Goal: Find specific page/section: Find specific page/section

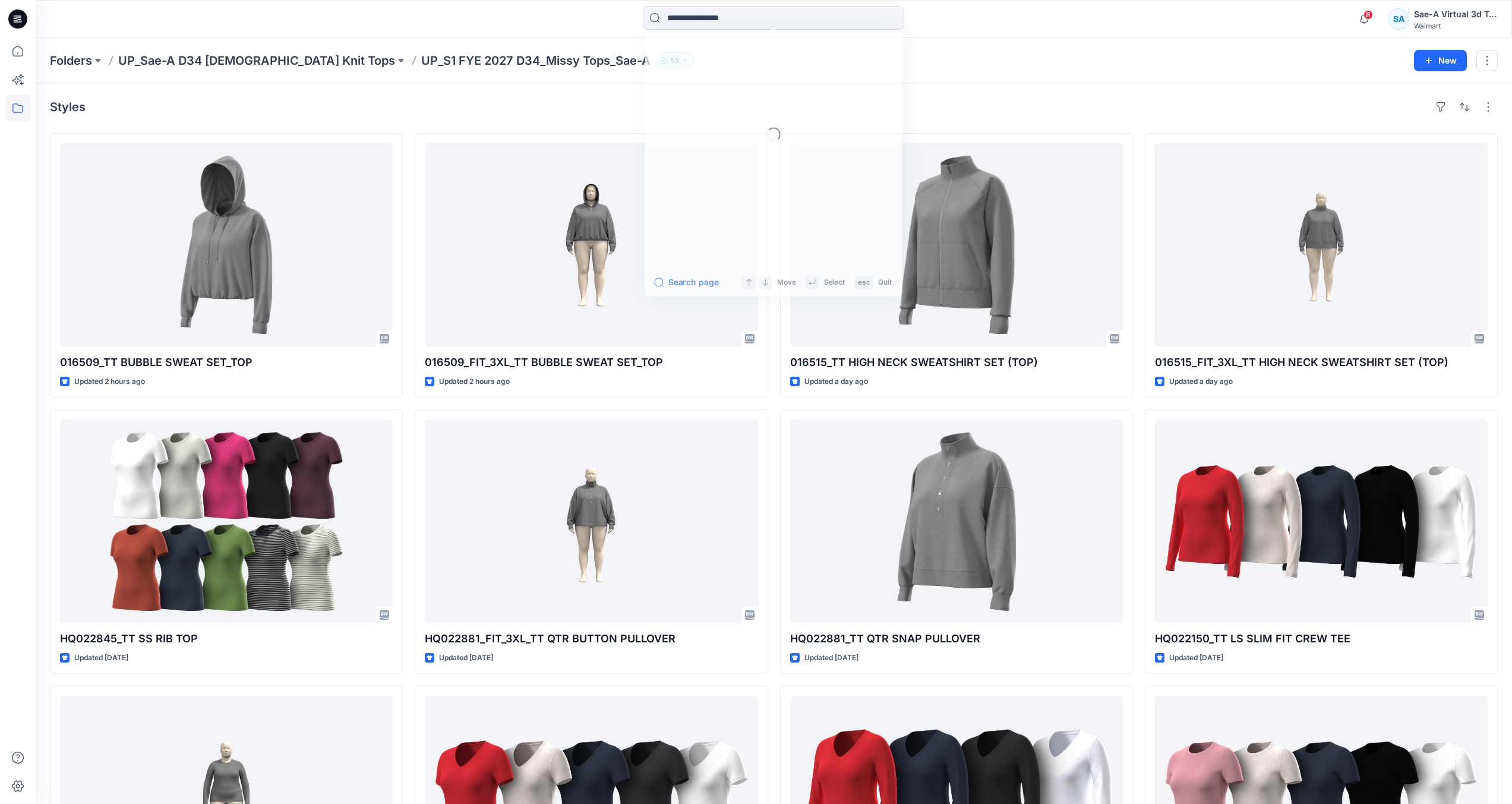
click at [718, 20] on input at bounding box center [773, 17] width 261 height 24
click at [748, 21] on input at bounding box center [773, 17] width 261 height 24
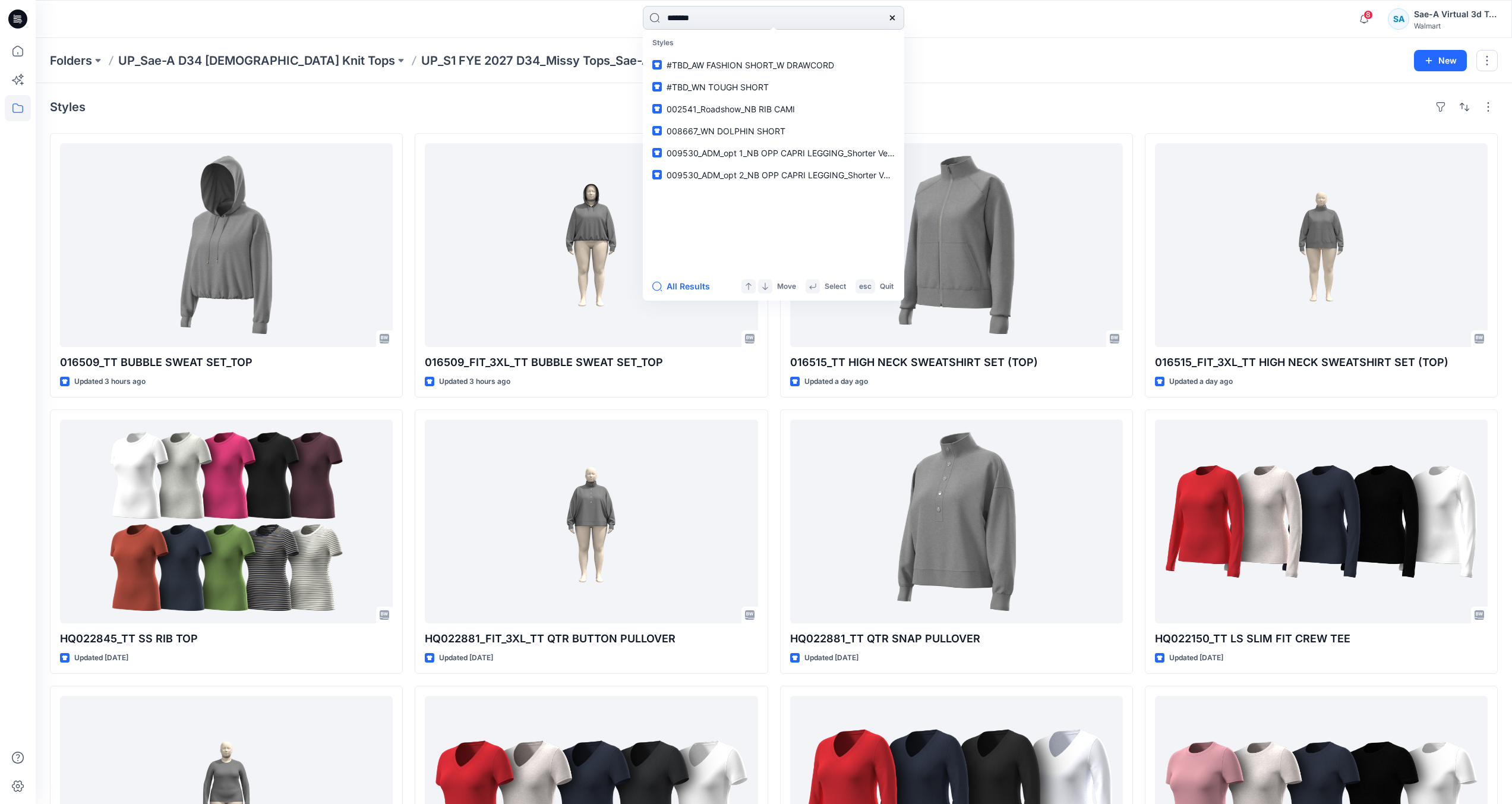
type input "********"
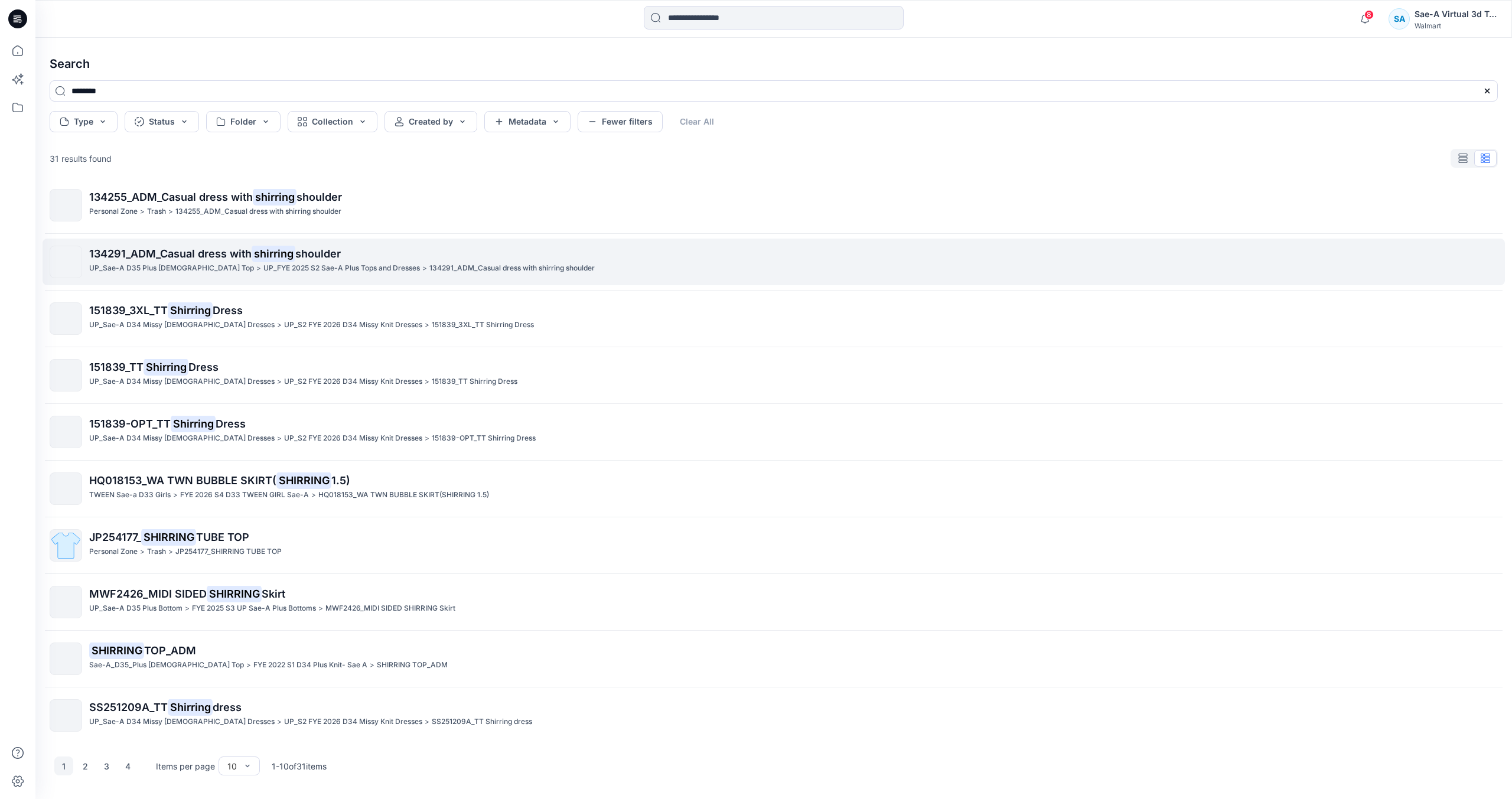
scroll to position [9, 0]
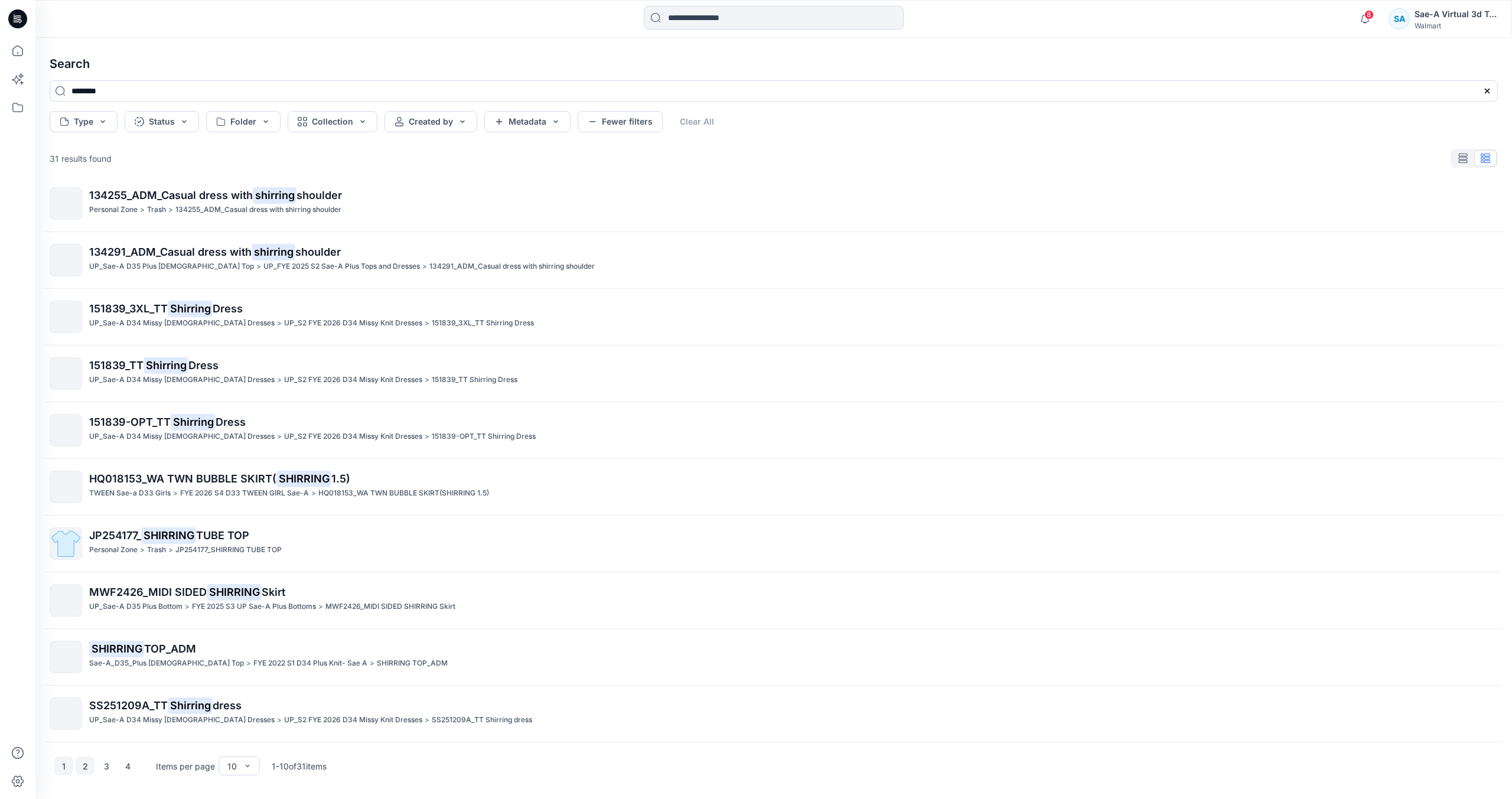
click at [91, 774] on button "2" at bounding box center [85, 766] width 19 height 19
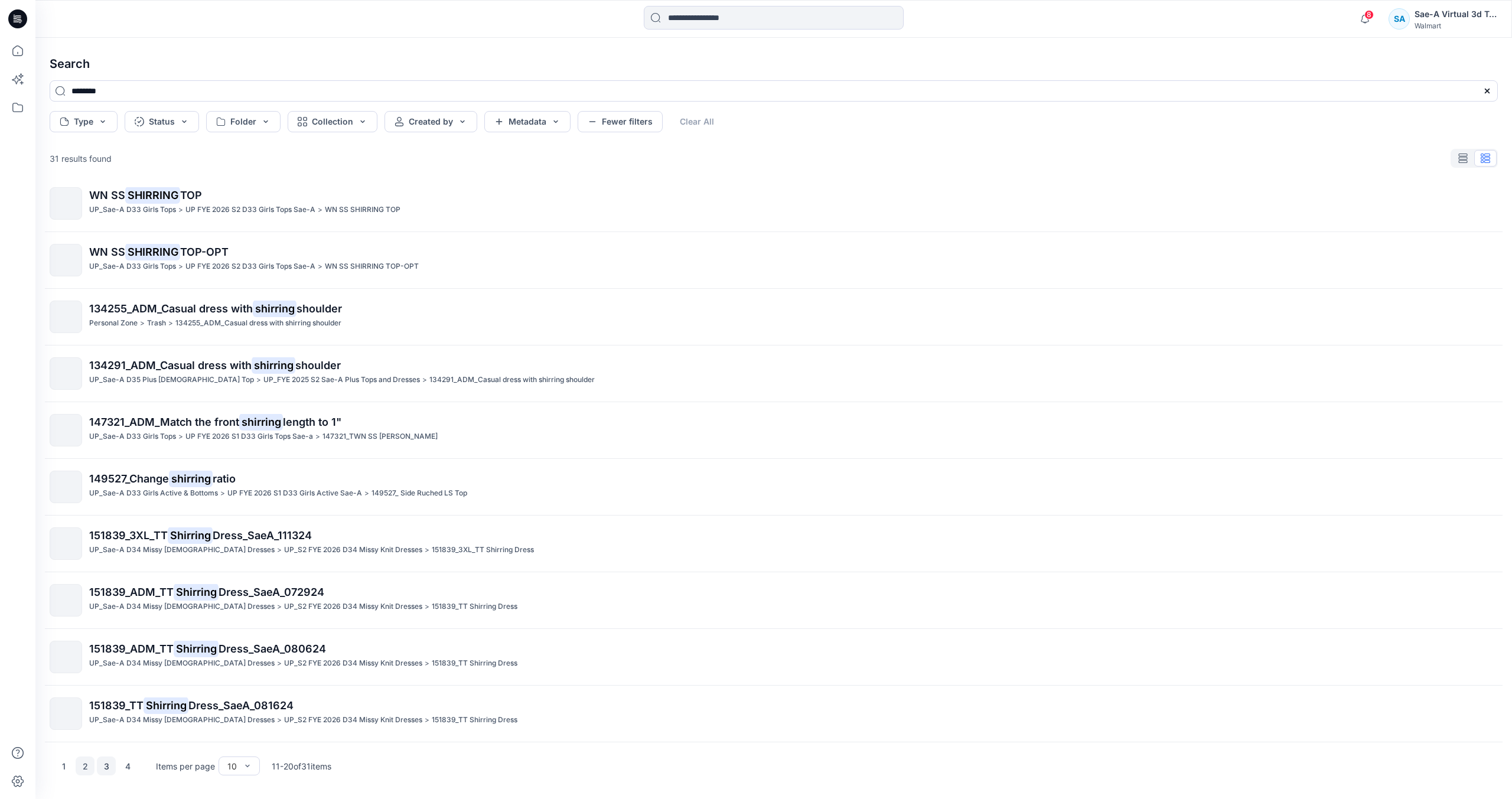
click at [107, 769] on button "3" at bounding box center [107, 766] width 19 height 19
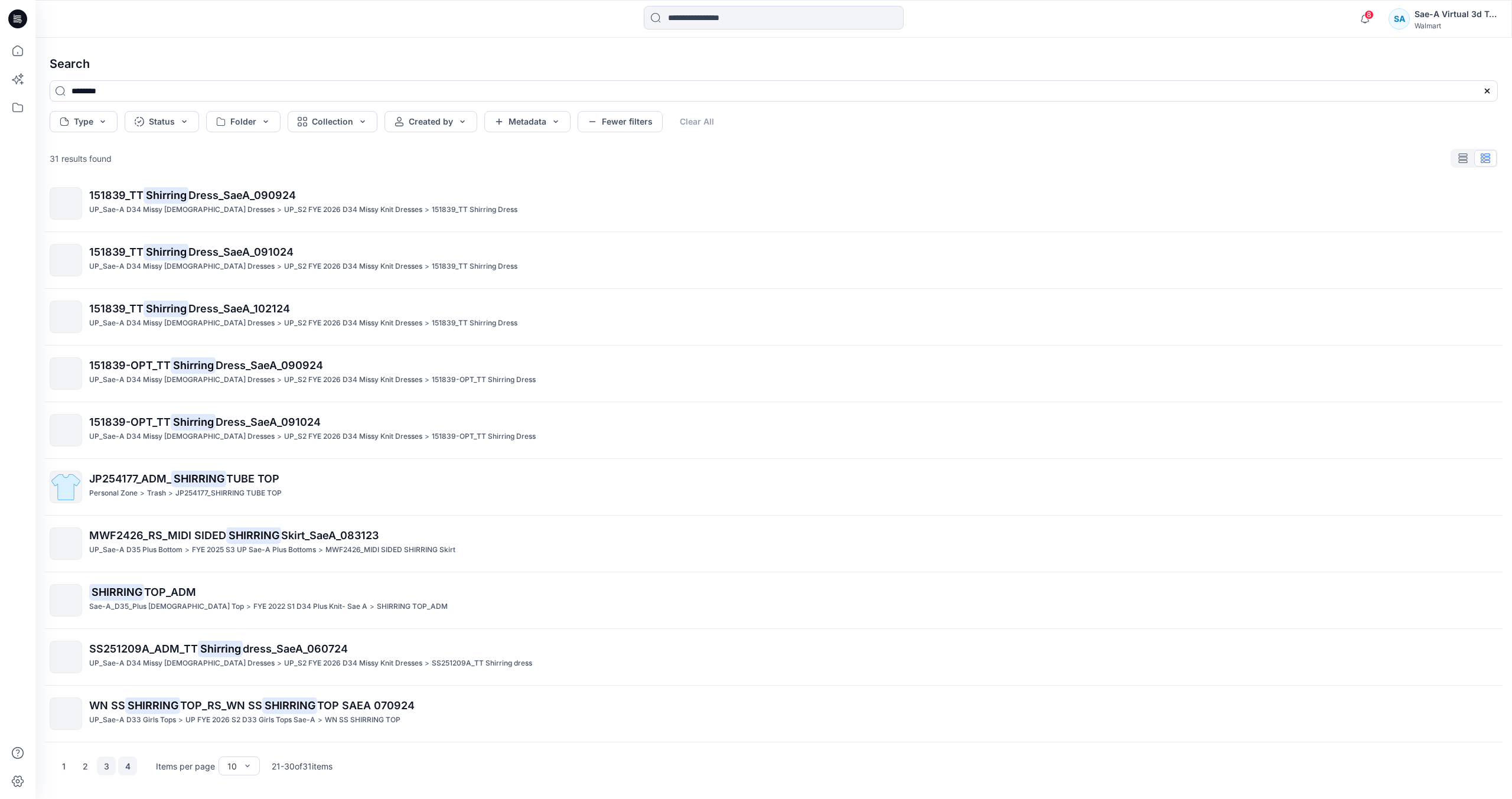
click at [124, 772] on button "4" at bounding box center [127, 766] width 19 height 19
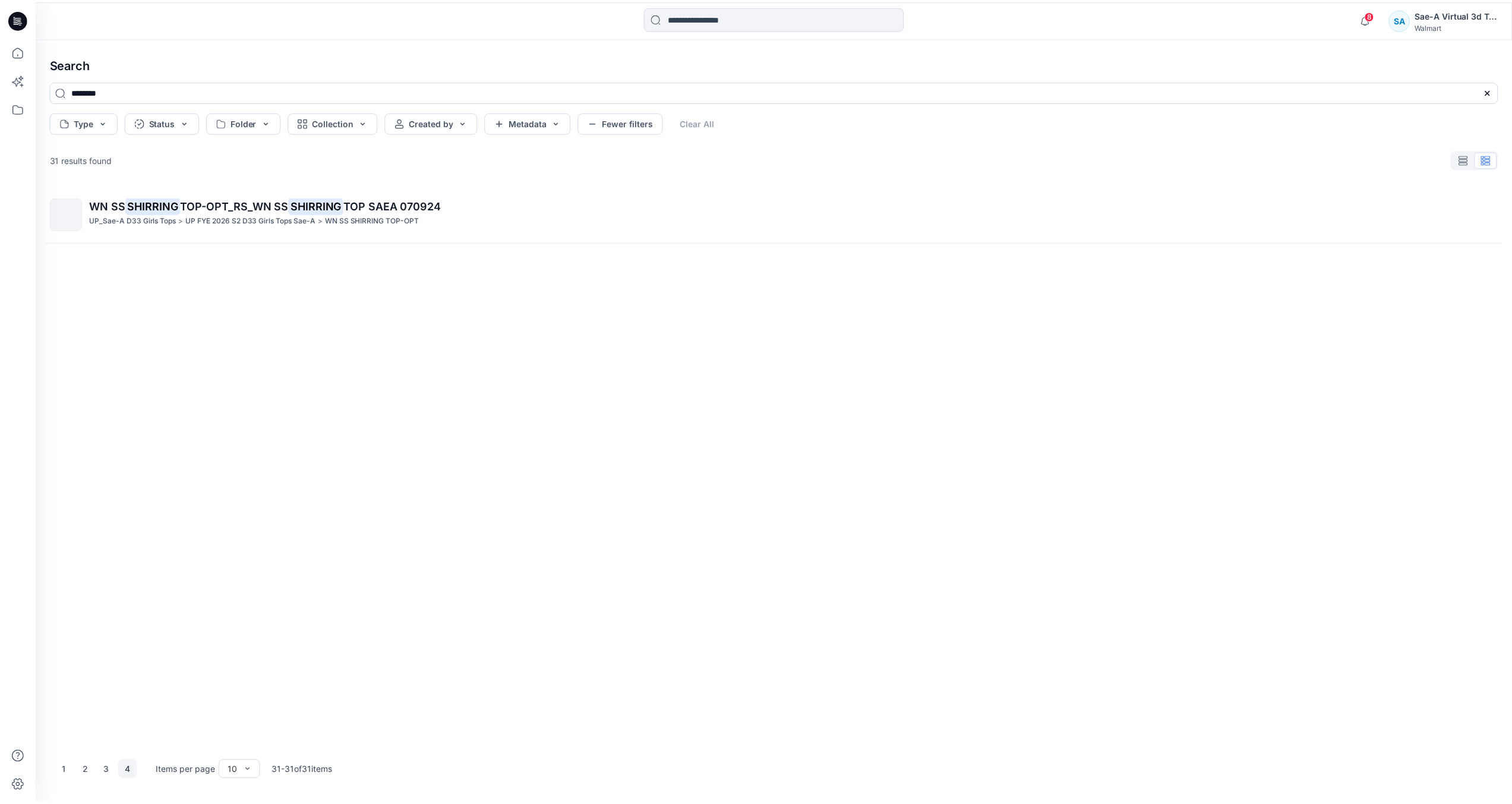
scroll to position [0, 0]
click at [22, 102] on icon at bounding box center [18, 108] width 26 height 26
click at [135, 101] on div at bounding box center [112, 93] width 135 height 24
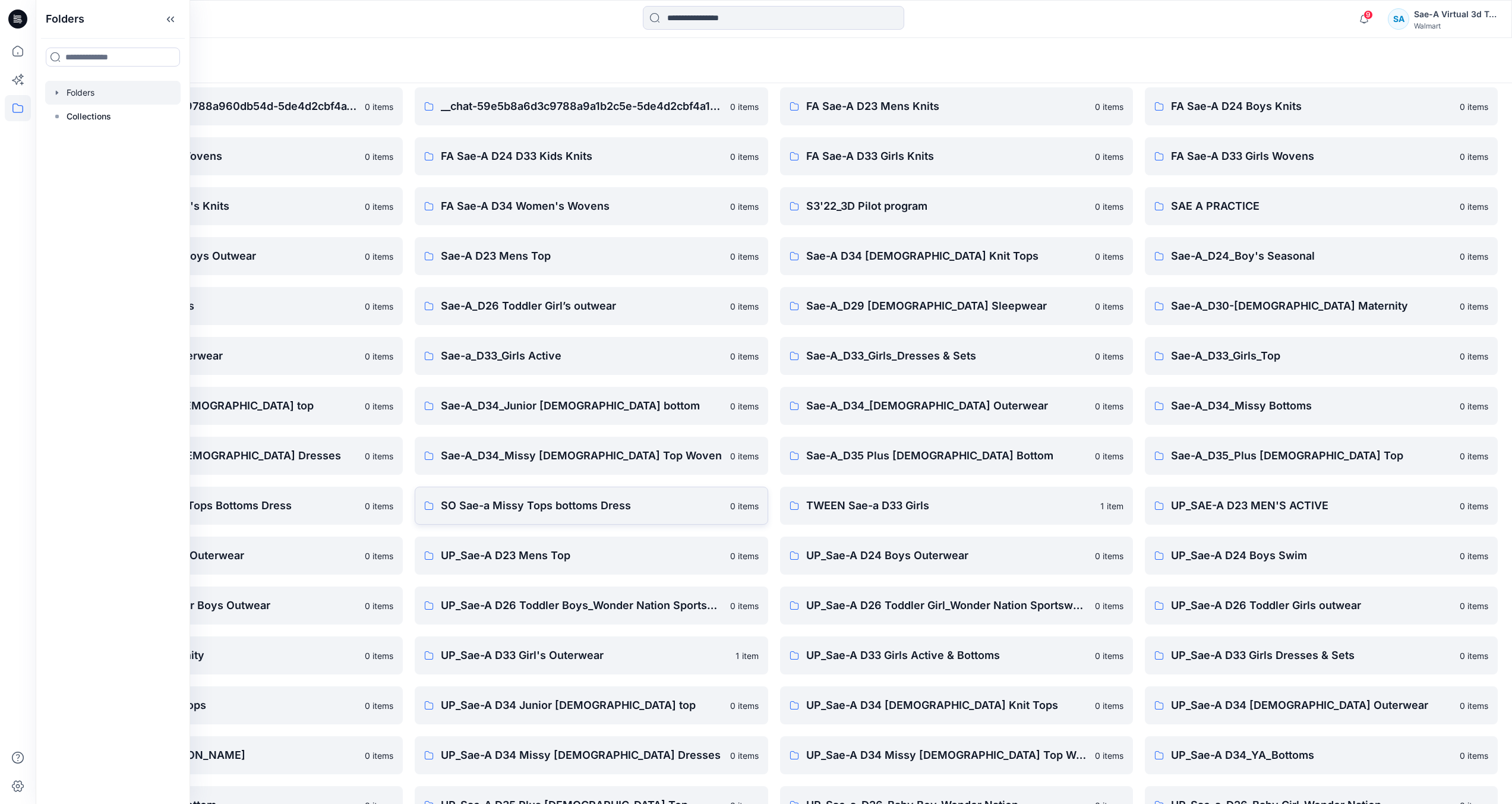
scroll to position [78, 0]
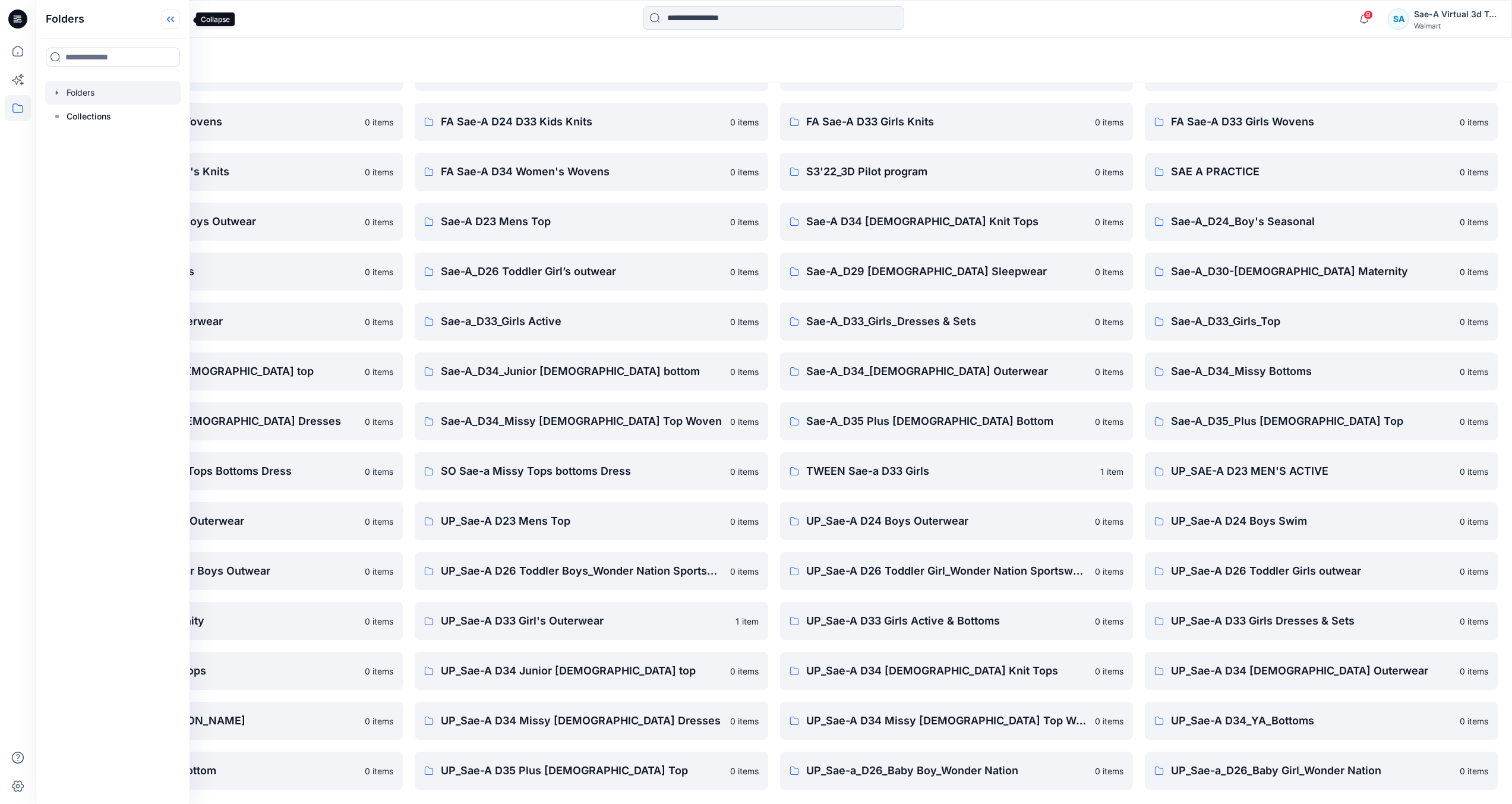
click at [178, 21] on icon at bounding box center [170, 19] width 19 height 20
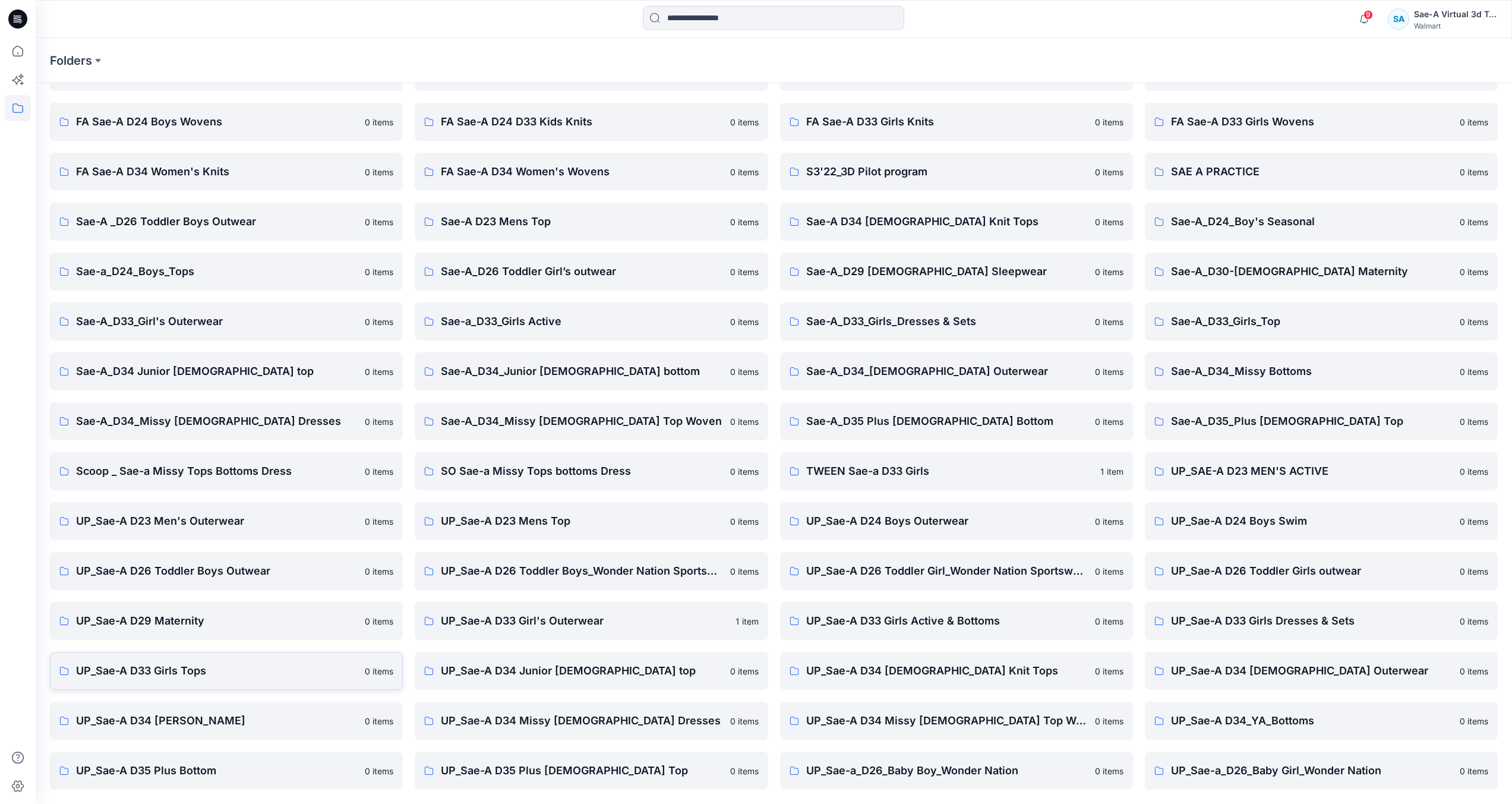
click at [198, 671] on p "UP_Sae-A D33 Girls Tops" at bounding box center [217, 671] width 282 height 17
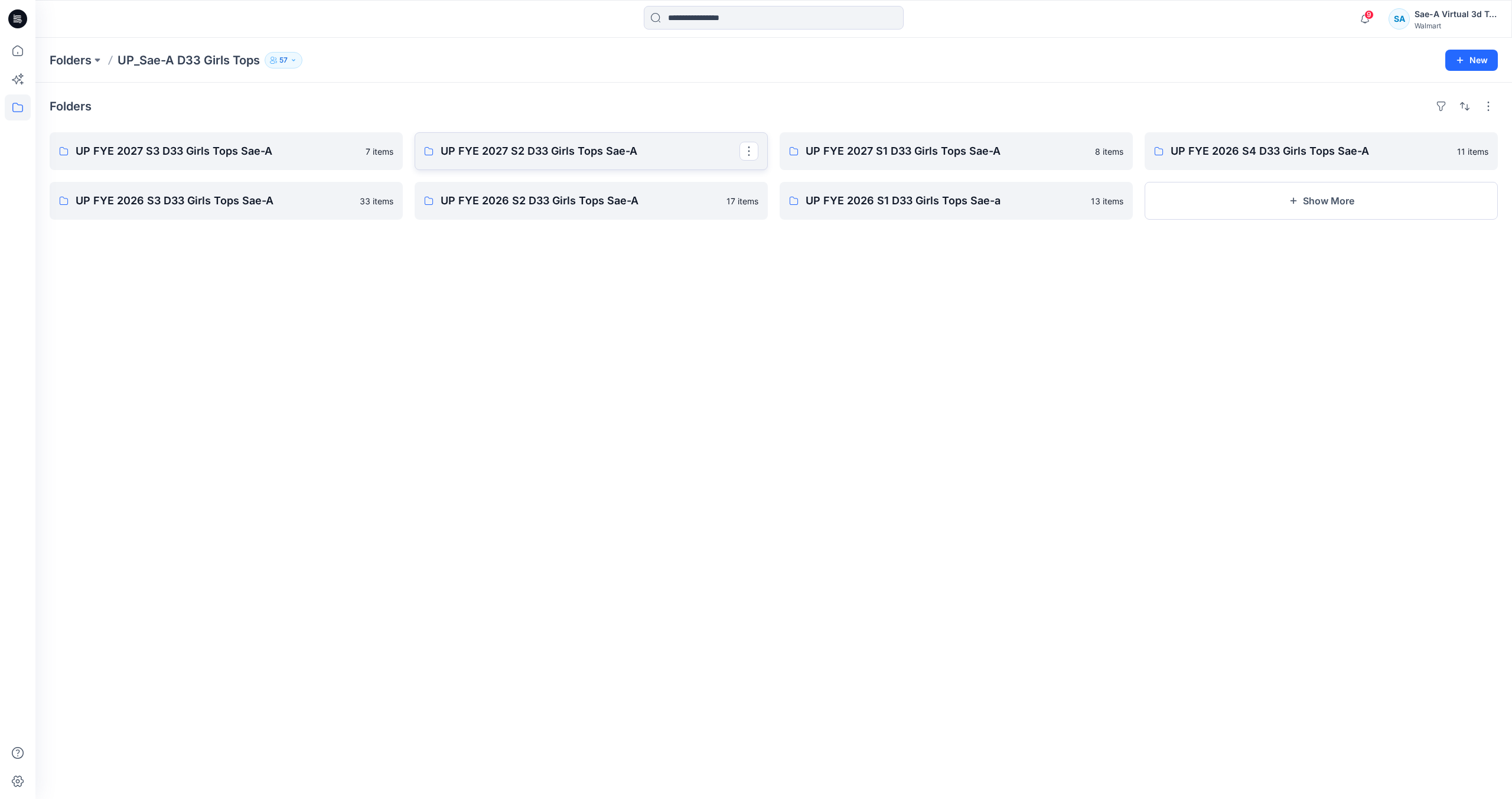
click at [601, 150] on p "UP FYE 2027 S2 D33 Girls Tops Sae-A" at bounding box center [589, 151] width 299 height 17
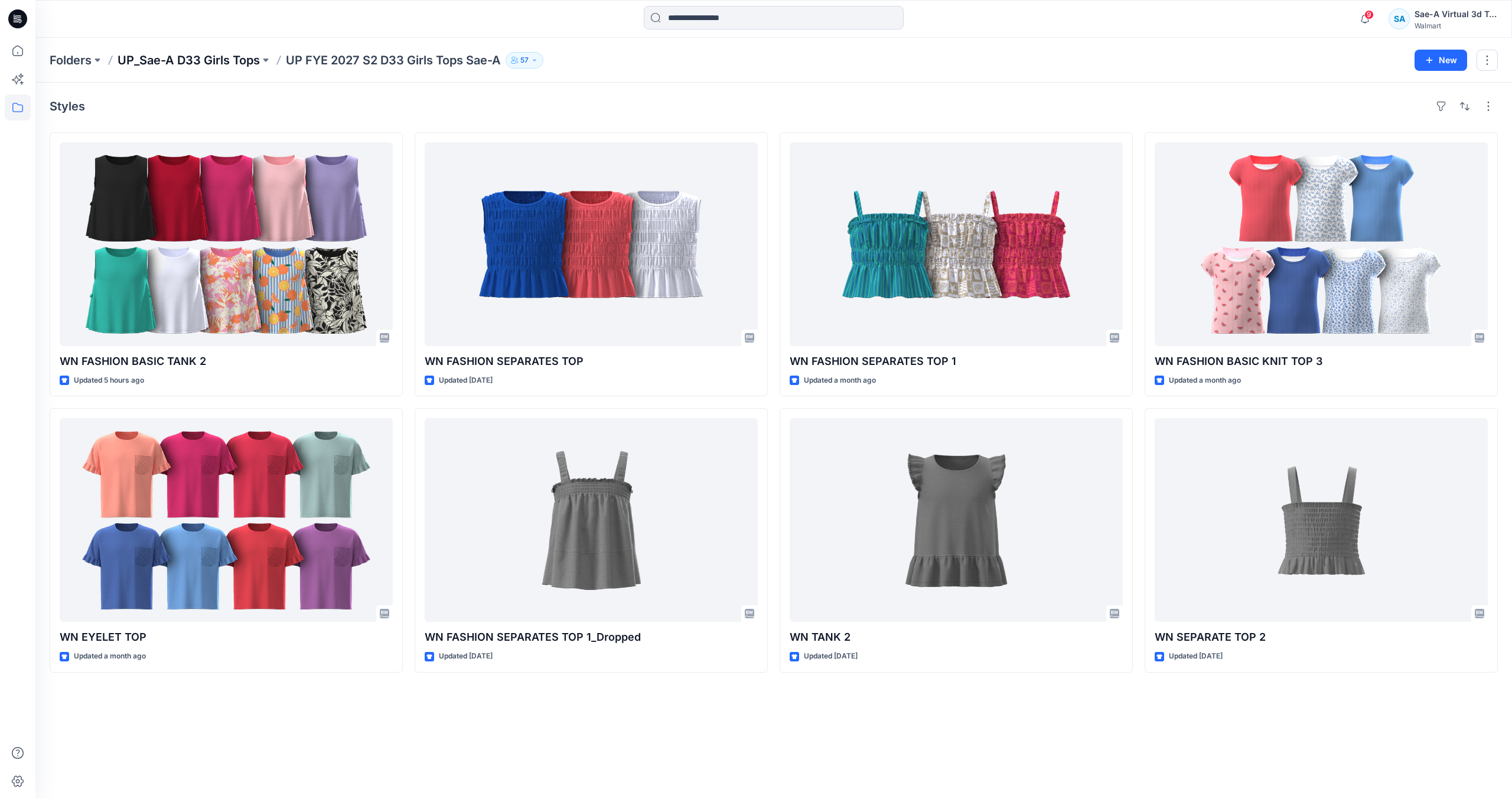
click at [238, 63] on p "UP_Sae-A D33 Girls Tops" at bounding box center [189, 60] width 142 height 17
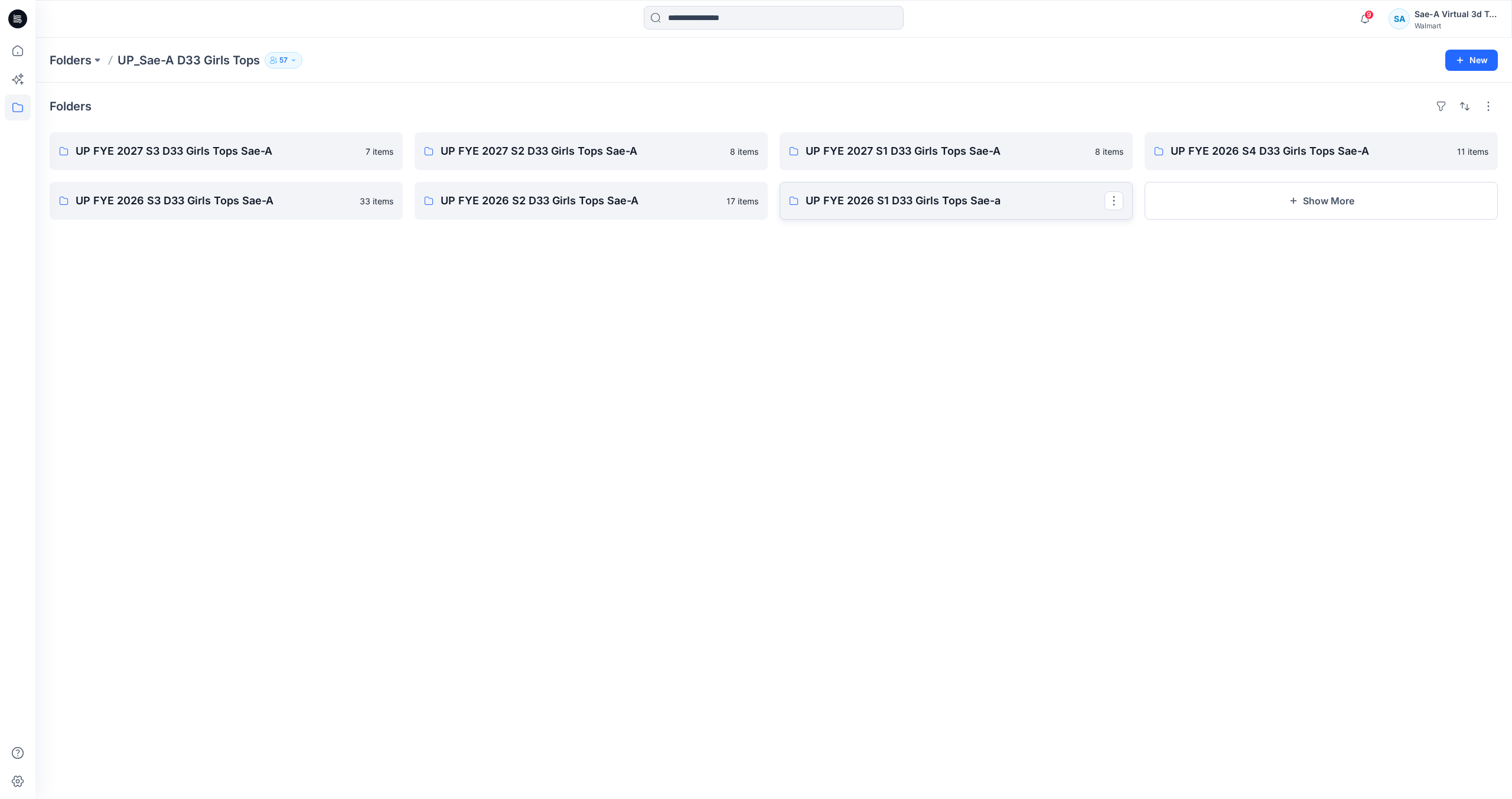
click at [907, 203] on p "UP FYE 2026 S1 D33 Girls Tops Sae-a" at bounding box center [954, 201] width 299 height 17
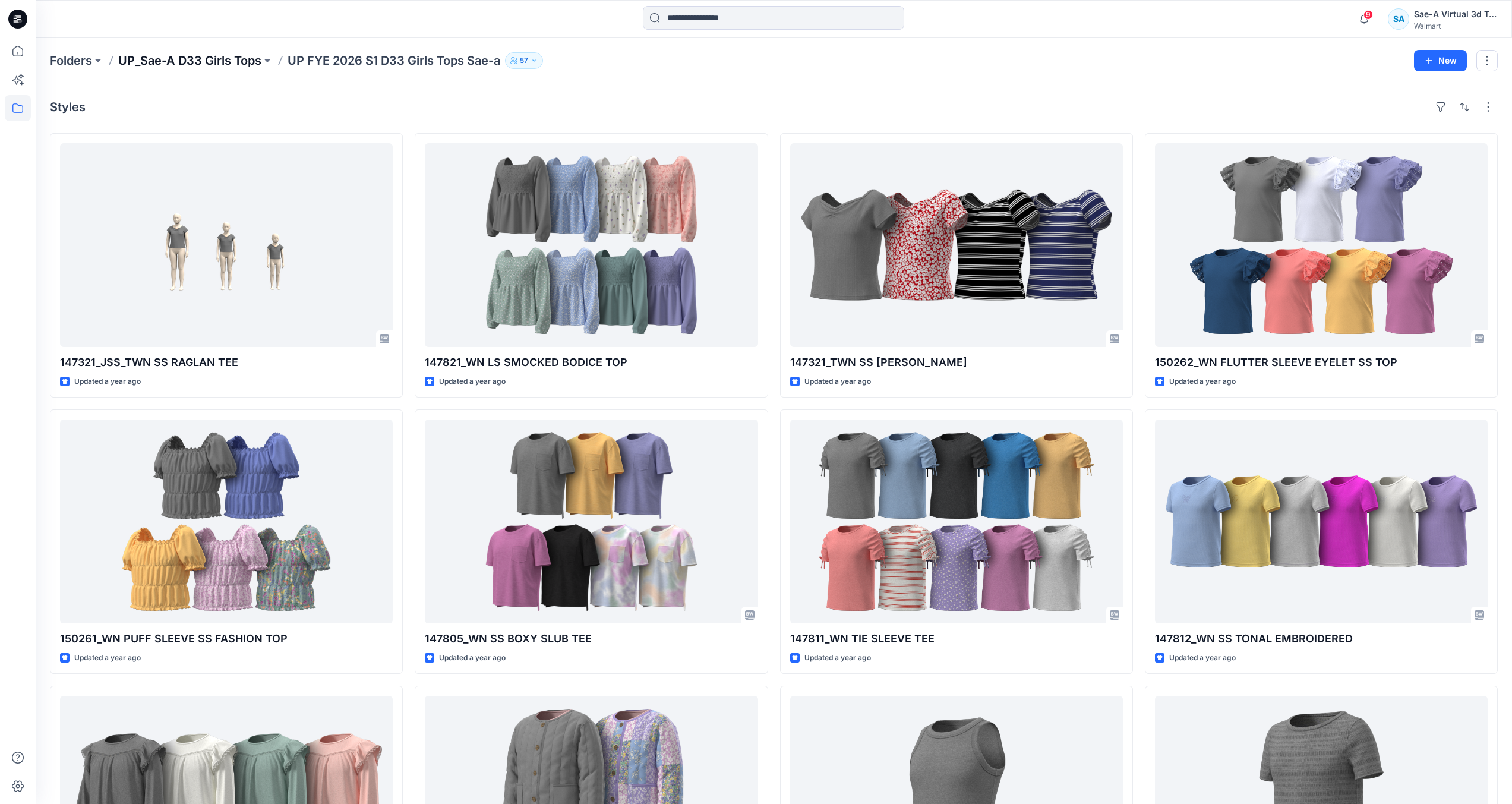
click at [230, 54] on p "UP_Sae-A D33 Girls Tops" at bounding box center [190, 60] width 143 height 17
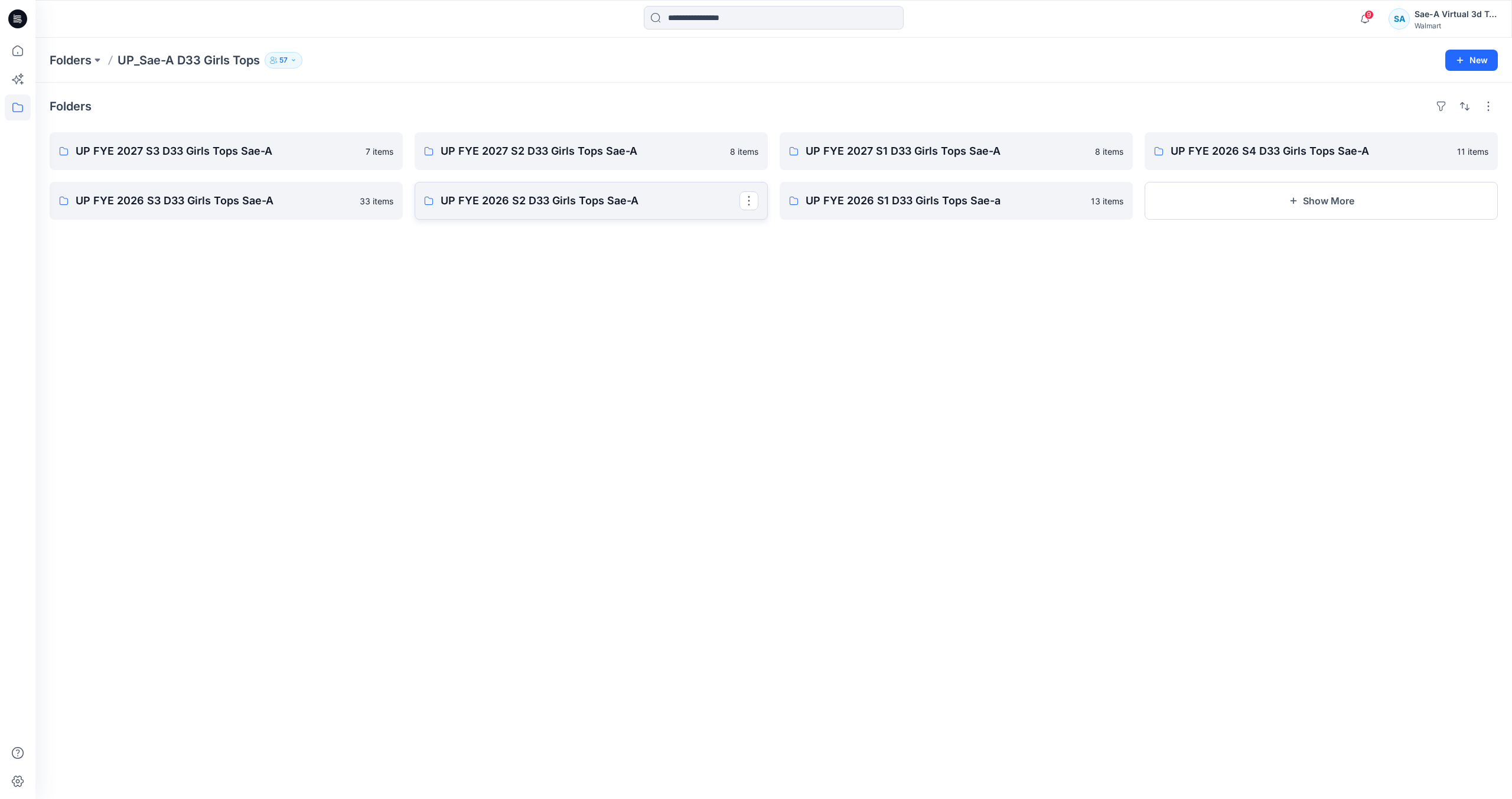
click at [474, 193] on p "UP FYE 2026 S2 D33 Girls Tops Sae-A" at bounding box center [589, 201] width 299 height 17
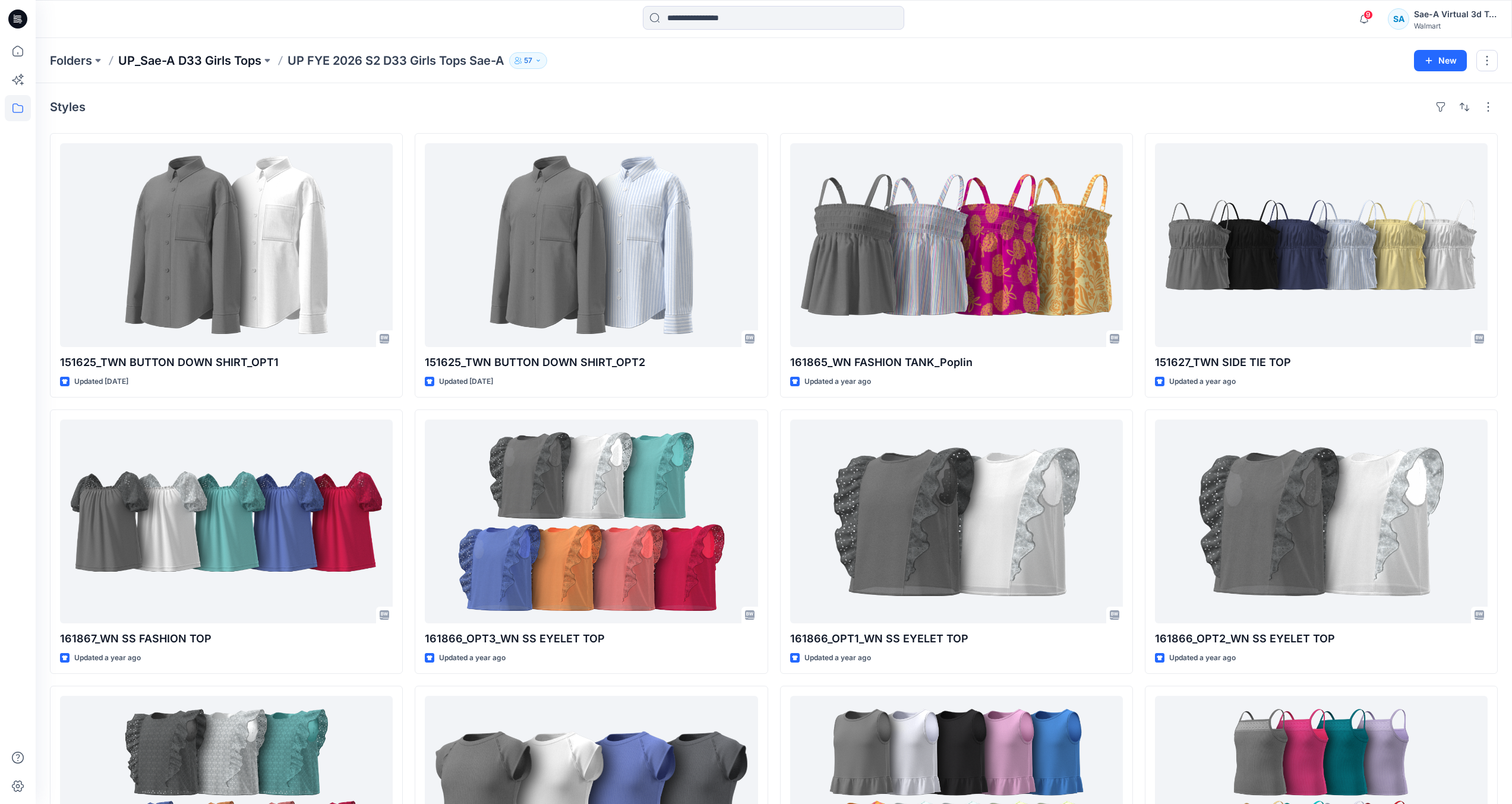
click at [243, 54] on p "UP_Sae-A D33 Girls Tops" at bounding box center [190, 60] width 143 height 17
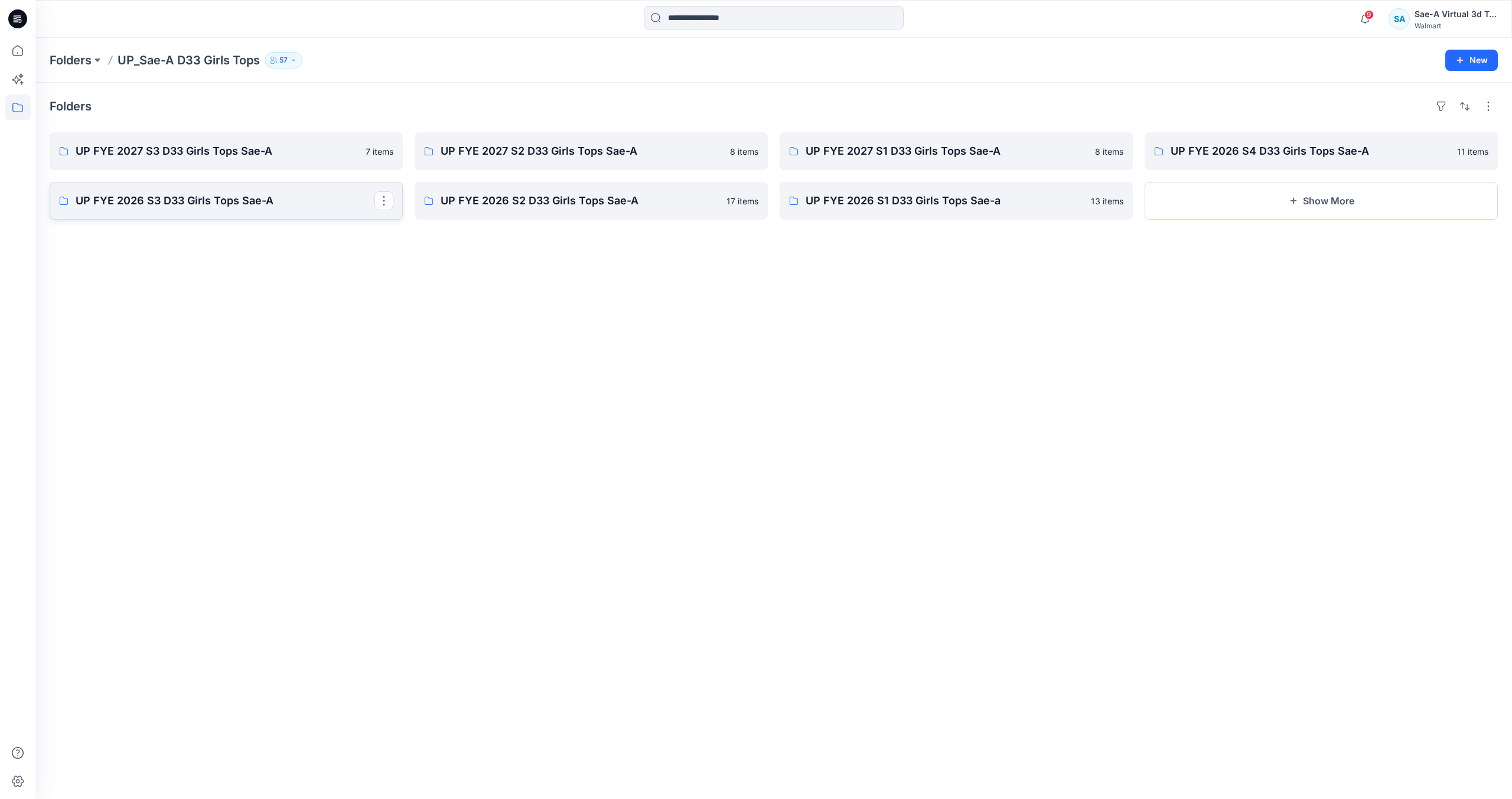
click at [264, 212] on link "UP FYE 2026 S3 D33 Girls Tops Sae-A" at bounding box center [226, 201] width 353 height 38
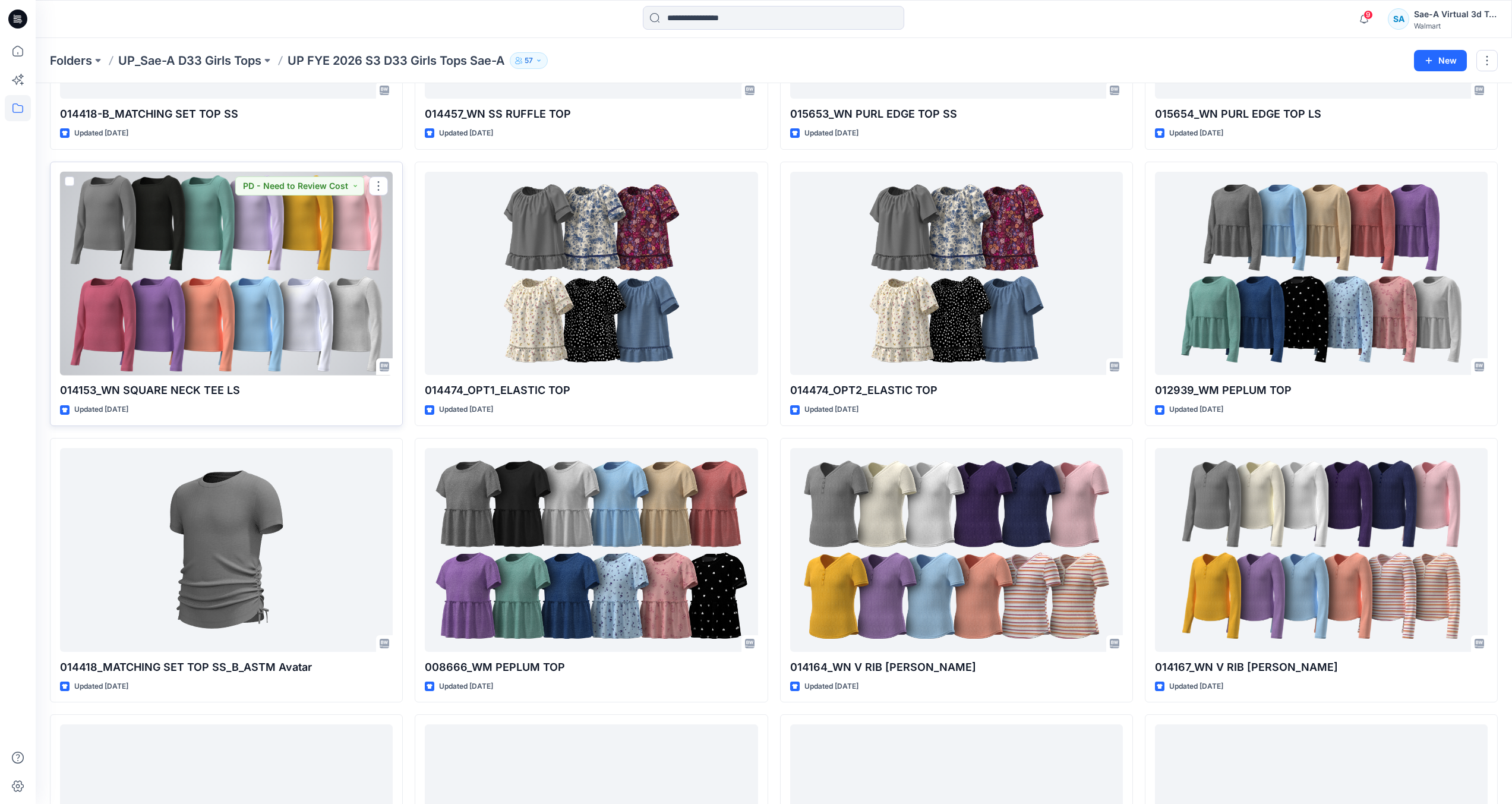
scroll to position [1010, 0]
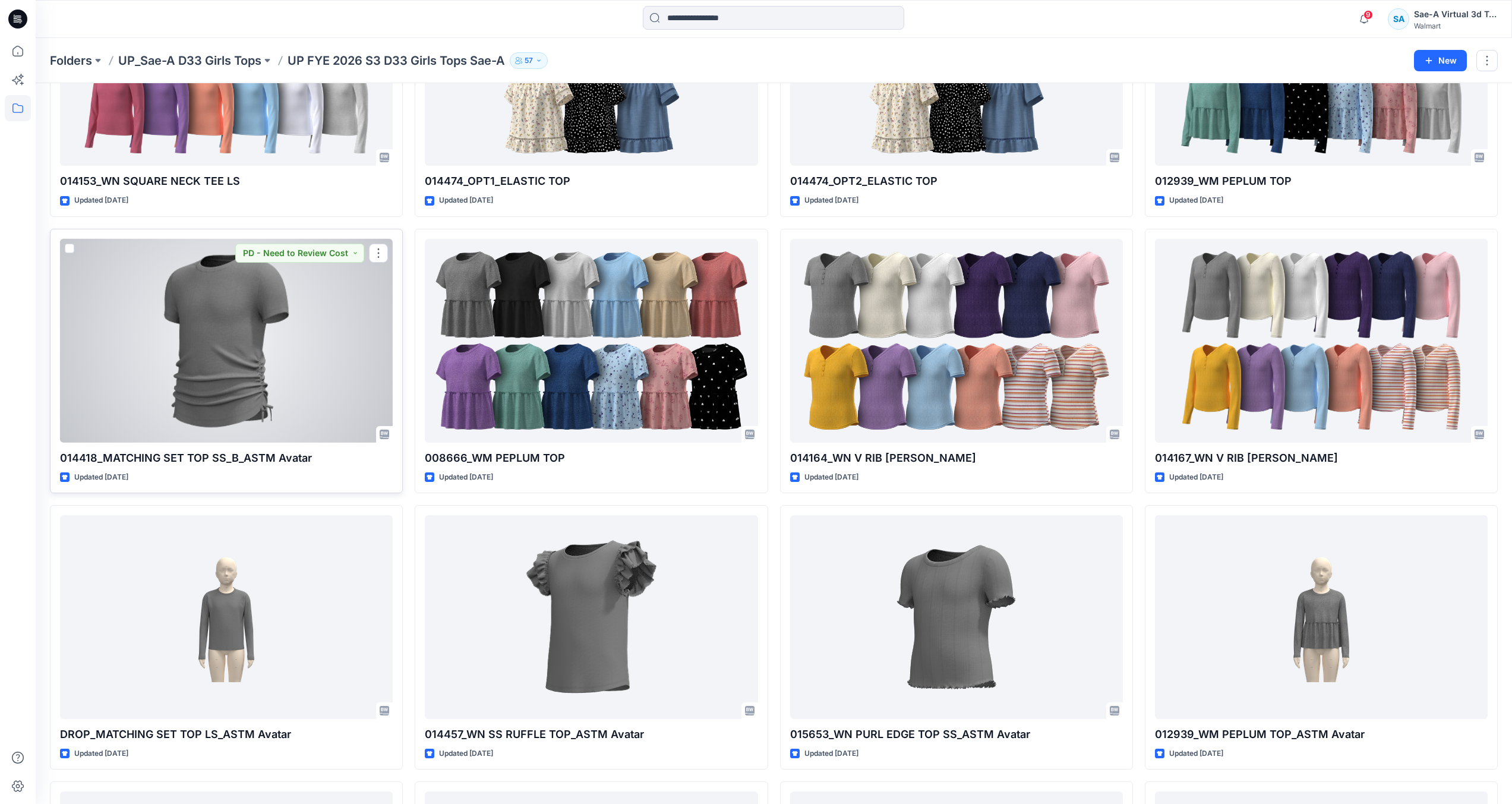
click at [273, 412] on div at bounding box center [227, 340] width 333 height 204
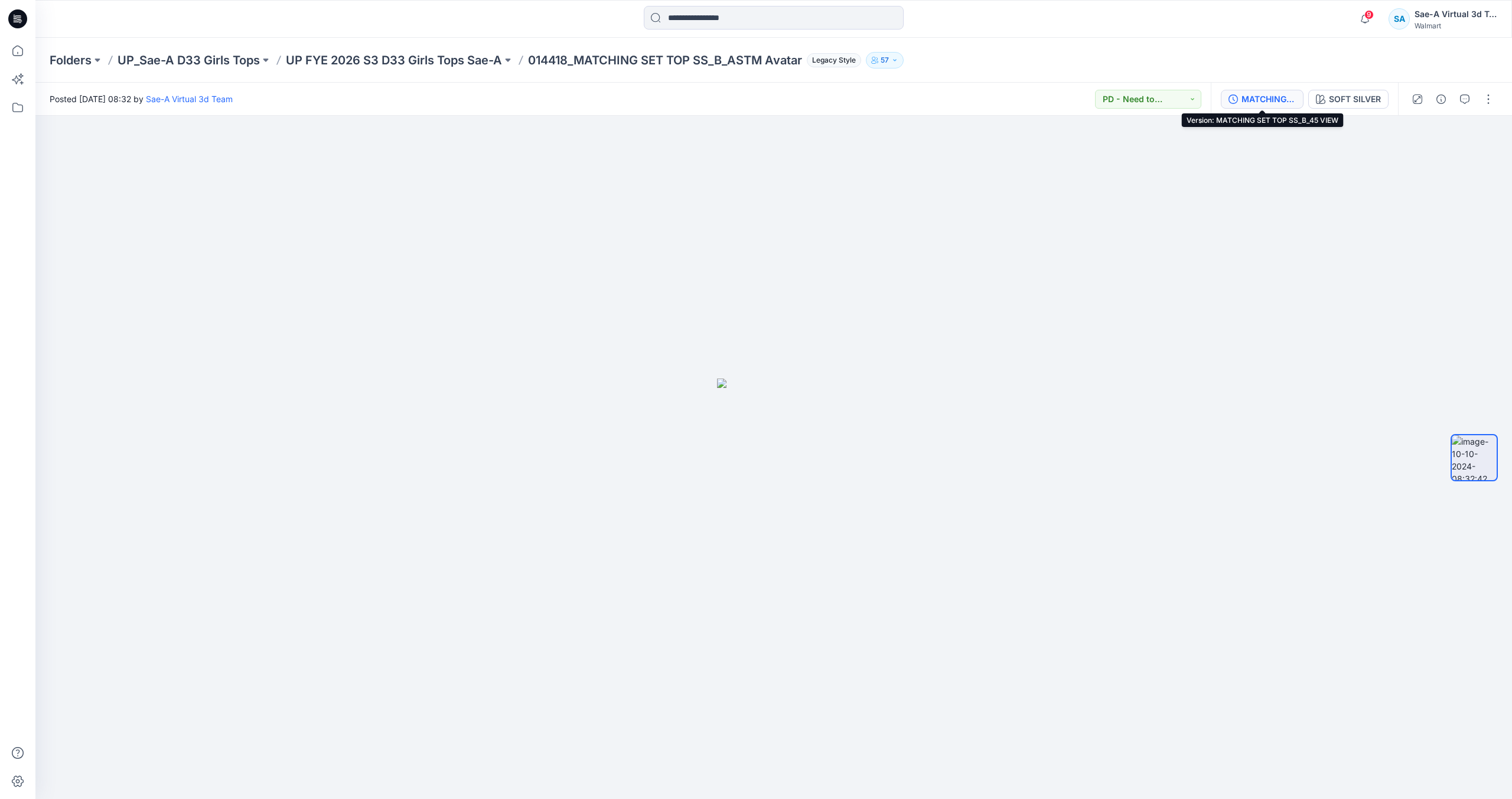
click at [1252, 91] on button "MATCHING SET TOP SS_B_45 VIEW" at bounding box center [1262, 99] width 83 height 19
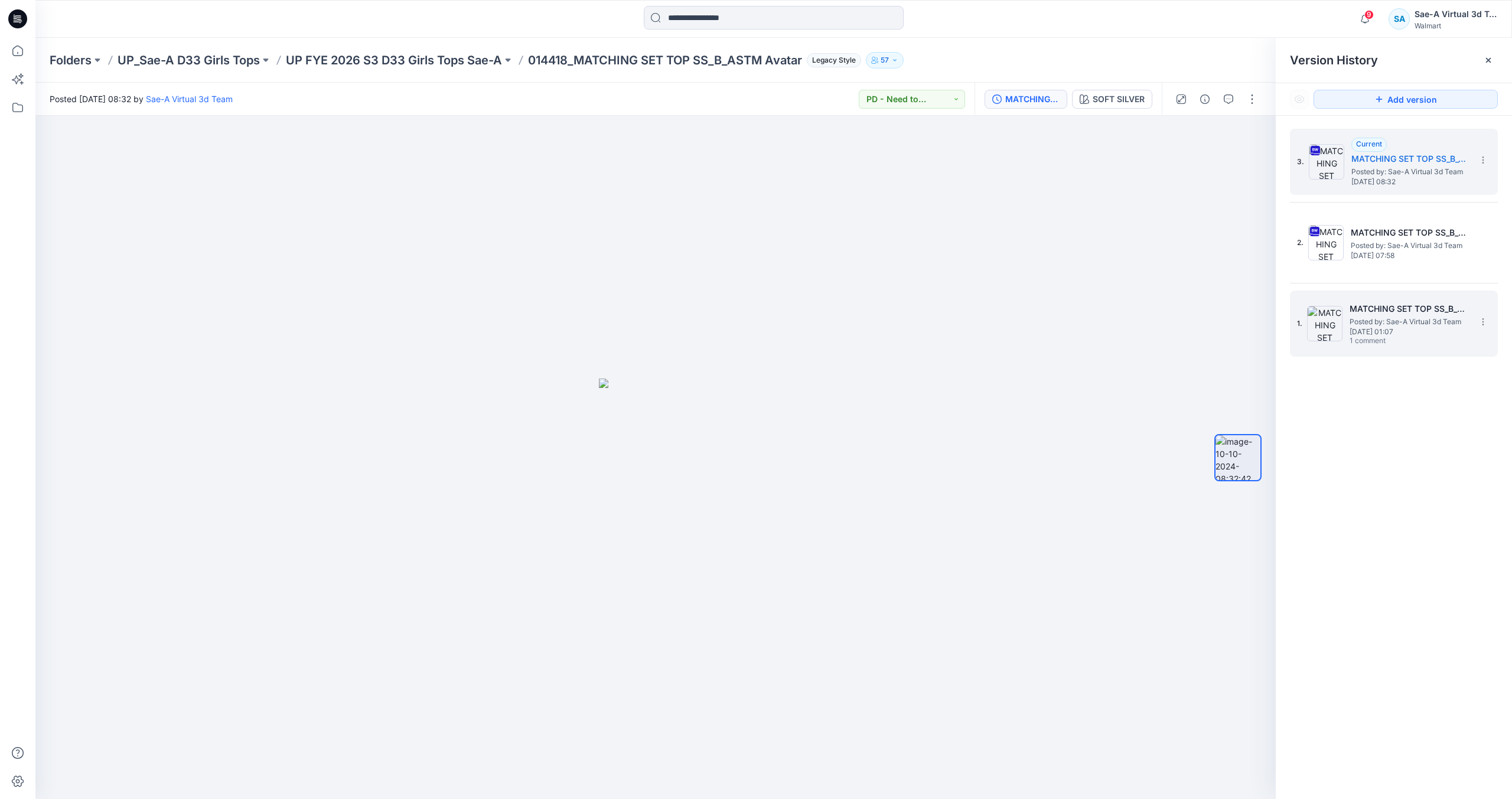
click at [1354, 329] on span "[DATE] 01:07" at bounding box center [1408, 331] width 118 height 8
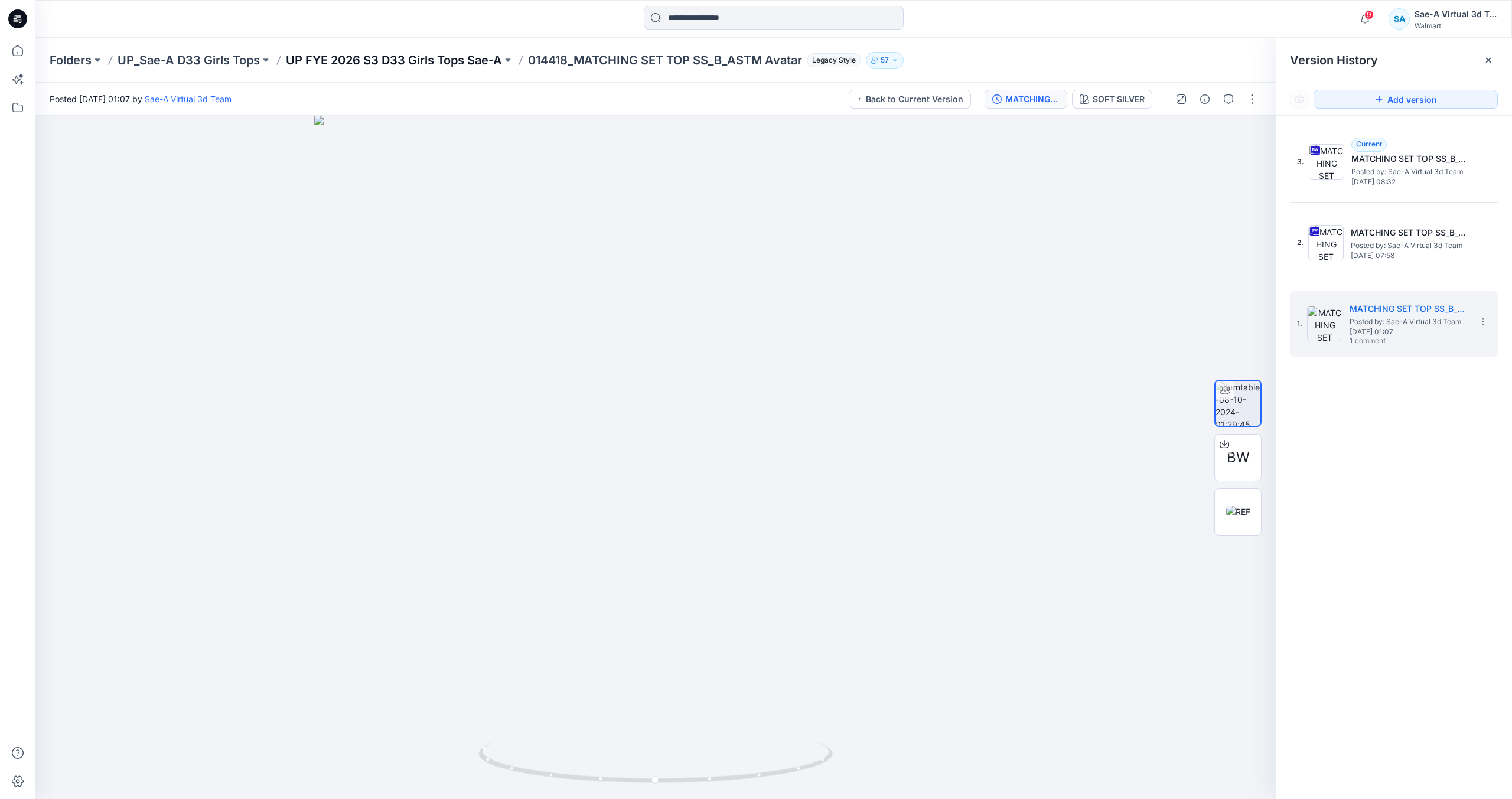
click at [435, 61] on p "UP FYE 2026 S3 D33 Girls Tops Sae-A" at bounding box center [394, 60] width 216 height 17
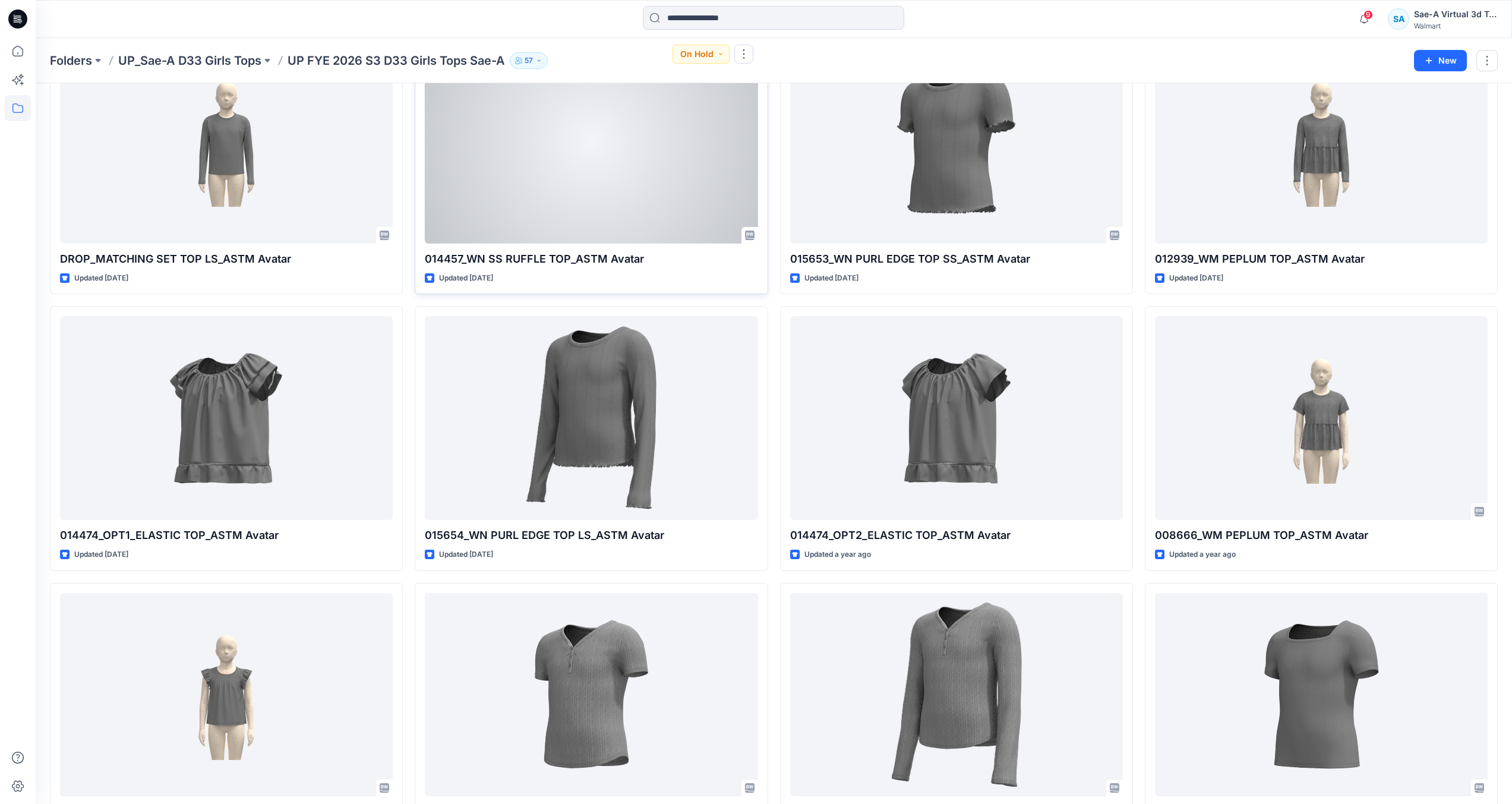
scroll to position [1820, 0]
